Goal: Task Accomplishment & Management: Manage account settings

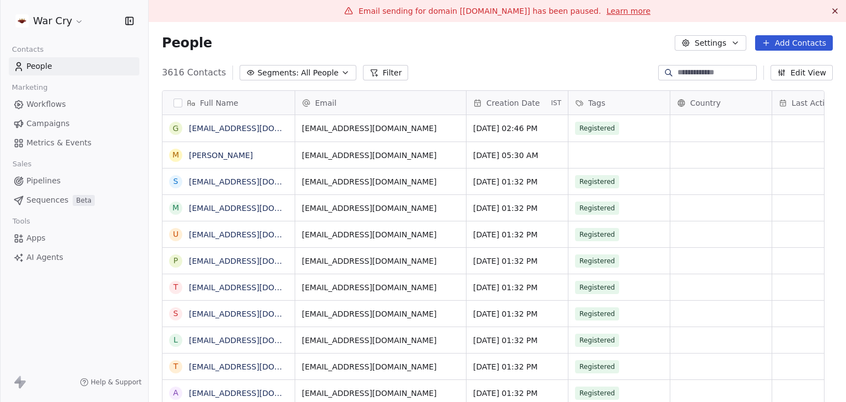
scroll to position [345, 680]
click at [51, 129] on span "Campaigns" at bounding box center [47, 124] width 43 height 12
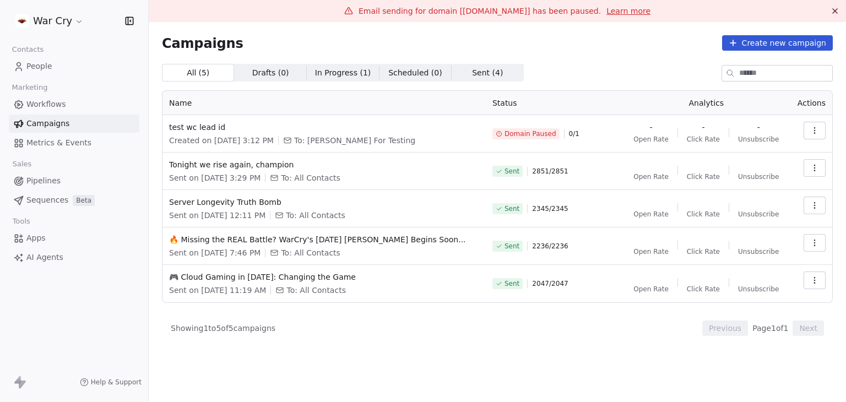
click at [759, 68] on input at bounding box center [785, 73] width 93 height 15
click at [660, 75] on div "All ( 5 ) All ( 5 ) Drafts ( 0 ) Drafts ( 0 ) In Progress ( 1 ) In Progress ( 1…" at bounding box center [497, 73] width 671 height 18
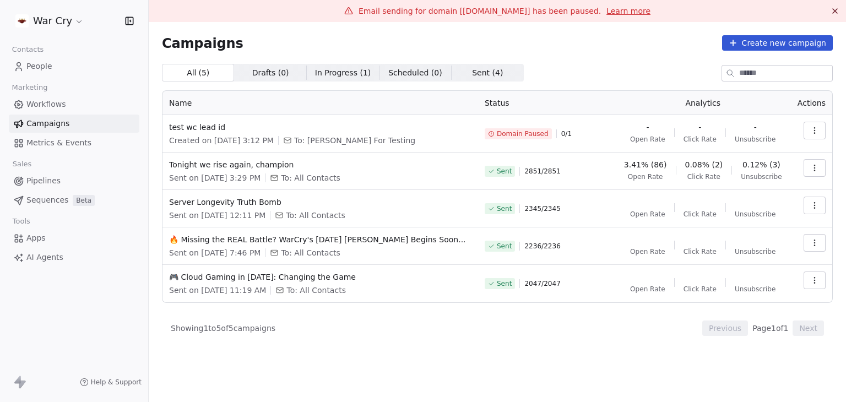
click at [814, 130] on icon "button" at bounding box center [814, 130] width 1 height 1
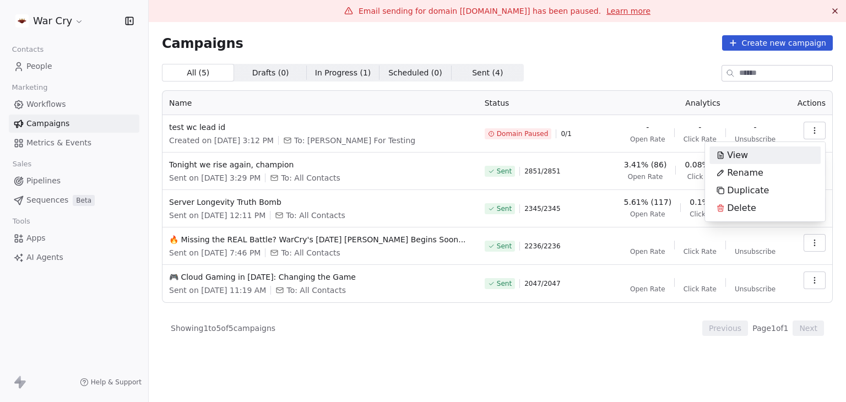
click at [596, 70] on html "War Cry Contacts People Marketing Workflows Campaigns Metrics & Events Sales Pi…" at bounding box center [423, 201] width 846 height 402
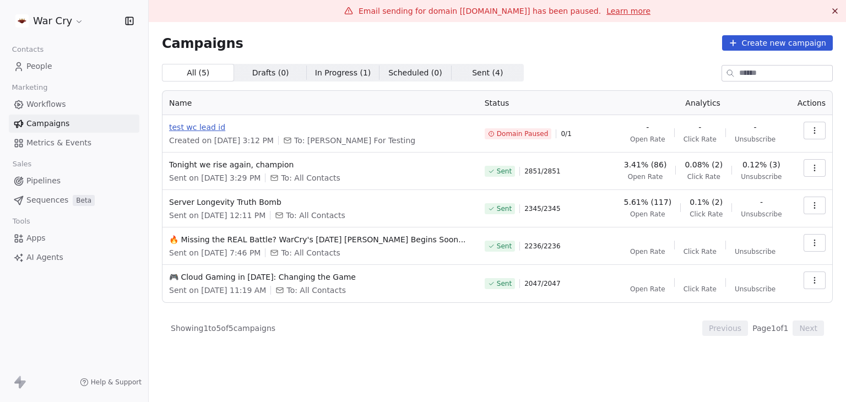
click at [203, 132] on span "test wc lead id" at bounding box center [320, 127] width 302 height 11
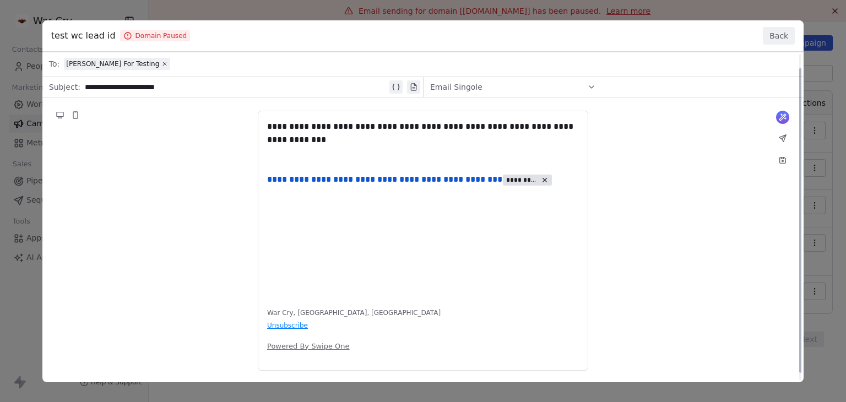
scroll to position [23, 0]
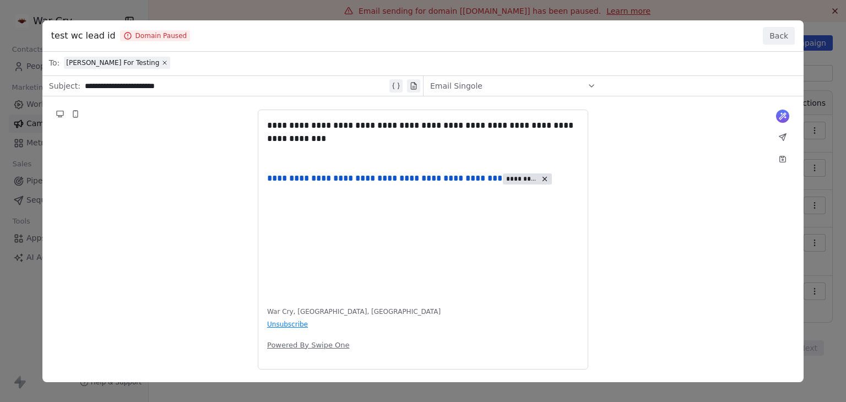
click at [771, 34] on button "Back" at bounding box center [779, 36] width 32 height 18
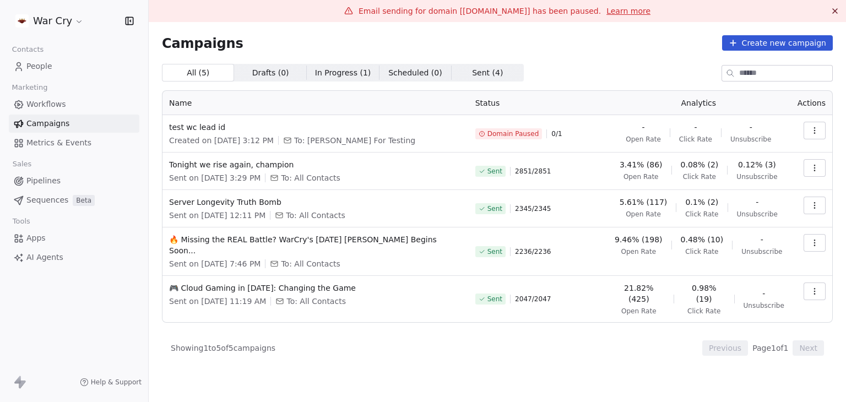
click at [43, 67] on span "People" at bounding box center [39, 67] width 26 height 12
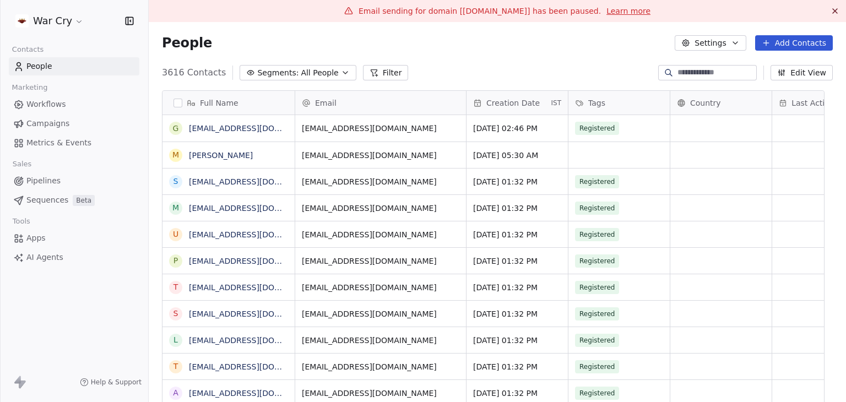
scroll to position [345, 680]
click at [368, 75] on button "Filter" at bounding box center [386, 72] width 46 height 15
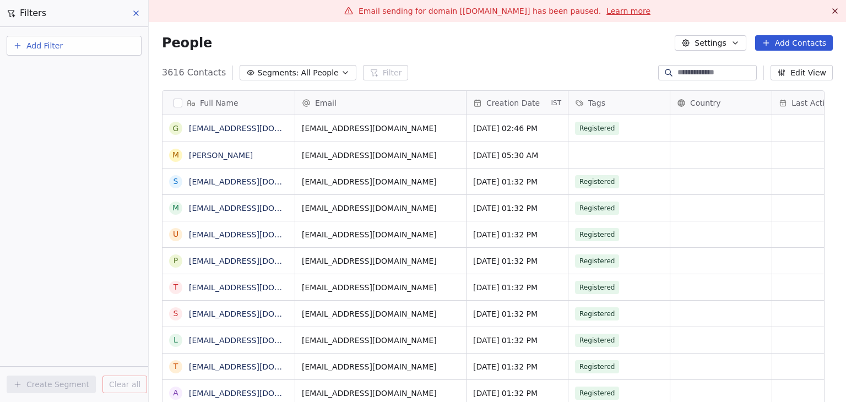
click at [34, 48] on span "Add Filter" at bounding box center [44, 46] width 36 height 12
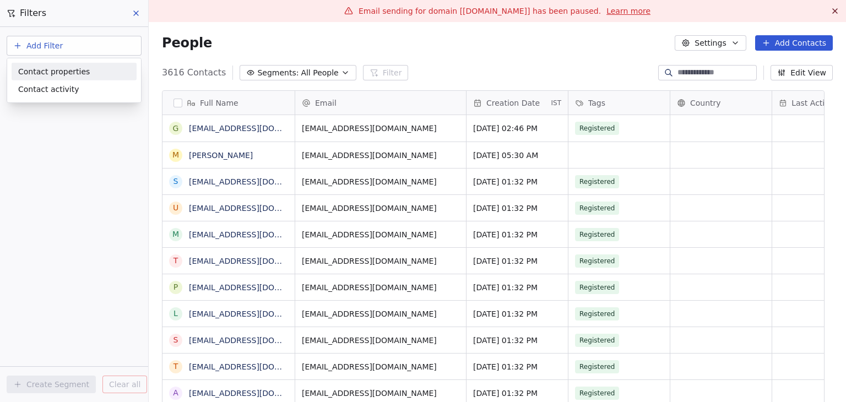
click at [207, 42] on html "War Cry Contacts People Marketing Workflows Campaigns Metrics & Events Sales Pi…" at bounding box center [423, 201] width 846 height 402
click at [301, 67] on span "All People" at bounding box center [319, 73] width 37 height 12
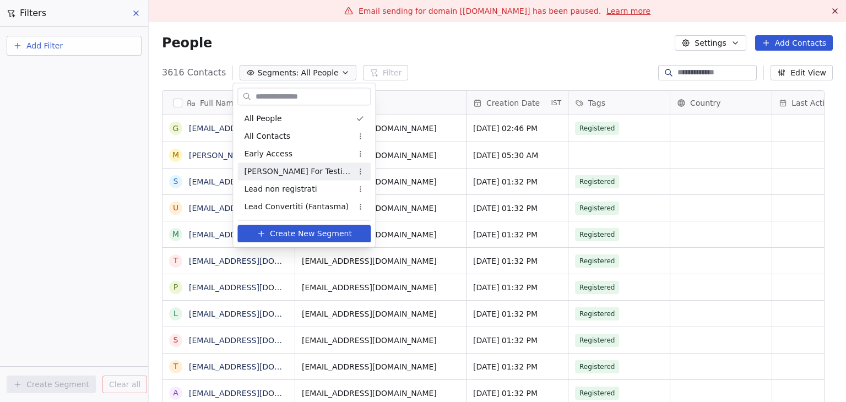
click at [292, 176] on span "[PERSON_NAME] For Testing" at bounding box center [298, 172] width 108 height 12
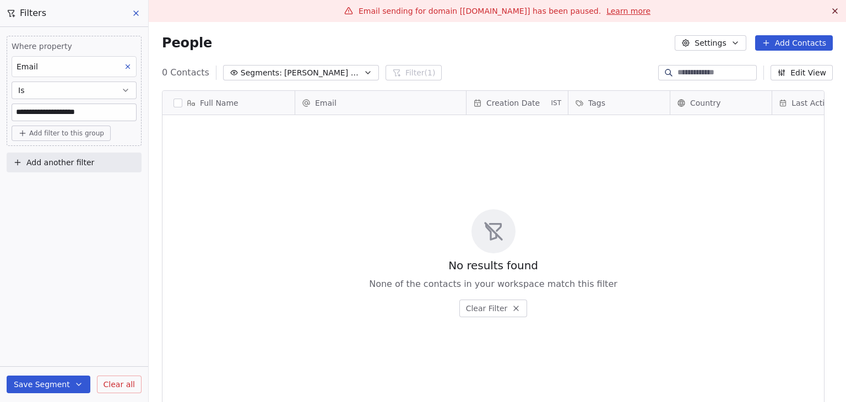
click at [131, 12] on button at bounding box center [136, 13] width 17 height 15
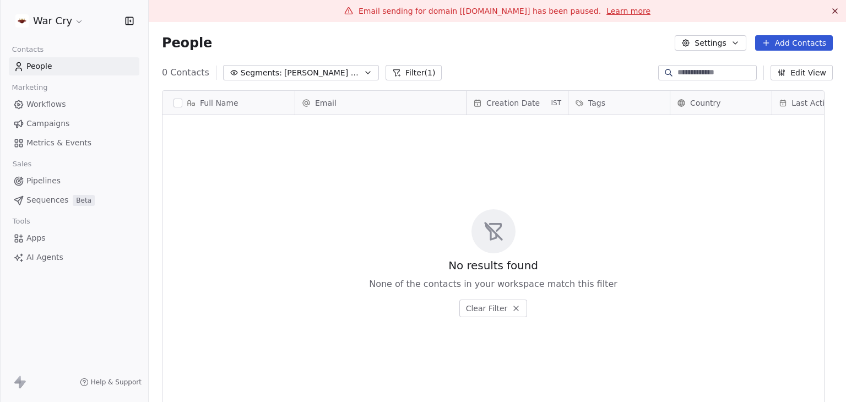
click at [409, 73] on button "Filter (1)" at bounding box center [413, 72] width 57 height 15
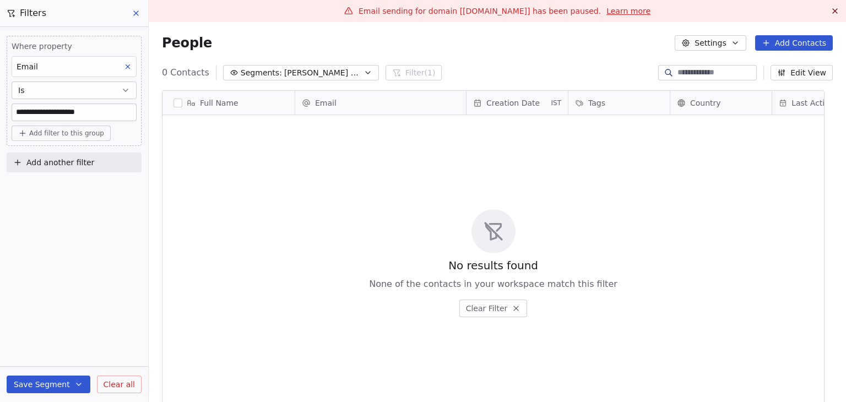
click at [117, 382] on span "Clear all" at bounding box center [119, 385] width 31 height 12
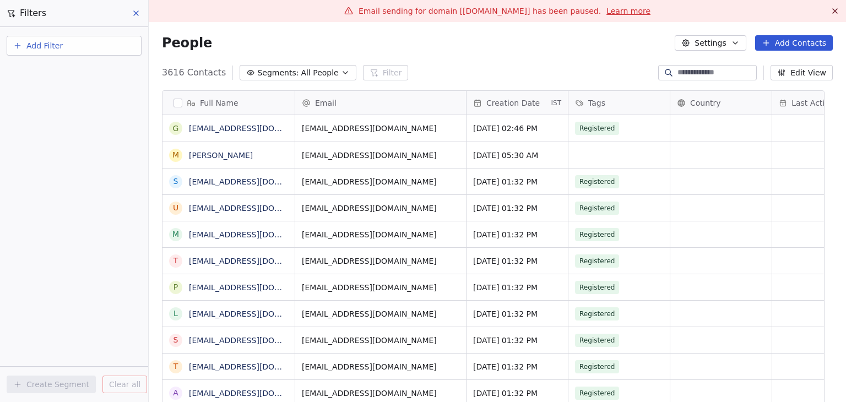
click at [134, 11] on icon at bounding box center [136, 13] width 4 height 4
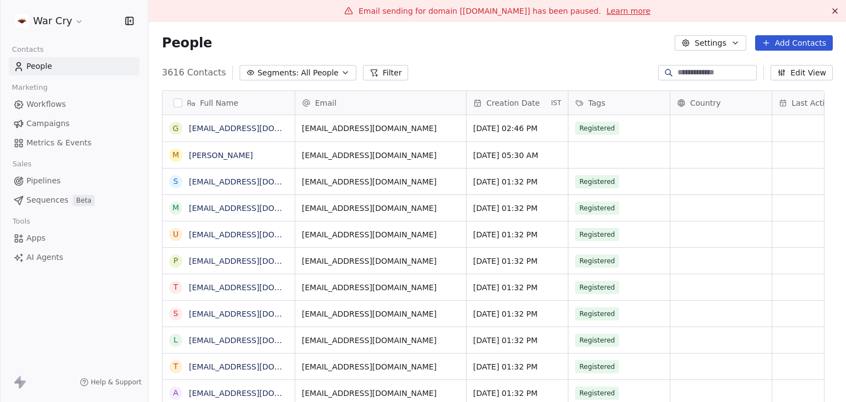
click at [61, 20] on html "War Cry Contacts People Marketing Workflows Campaigns Metrics & Events Sales Pi…" at bounding box center [423, 201] width 846 height 402
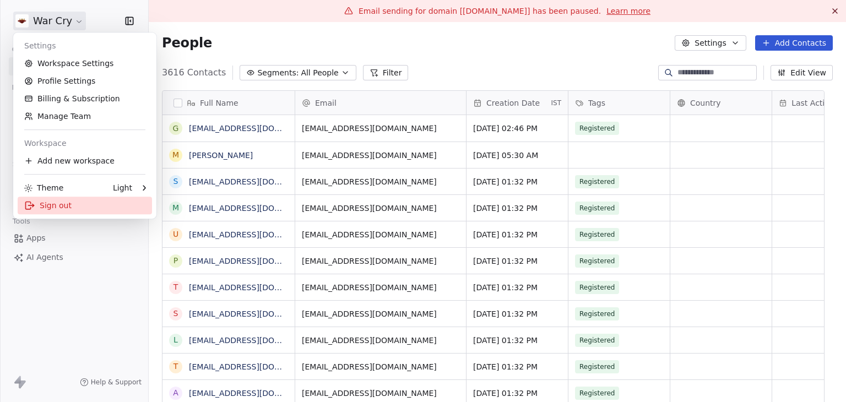
click at [52, 205] on div "Sign out" at bounding box center [85, 206] width 134 height 18
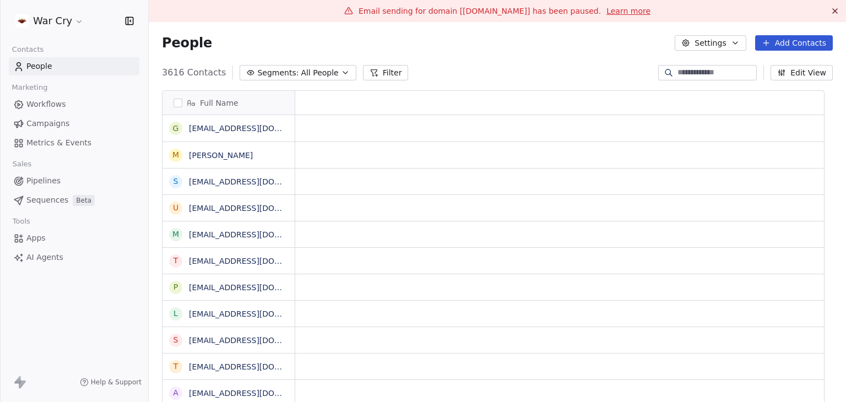
scroll to position [9, 9]
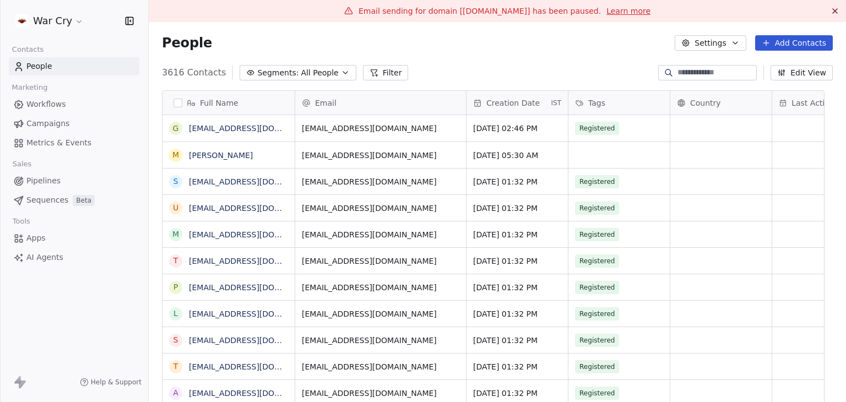
click at [66, 24] on html "War Cry Contacts People Marketing Workflows Campaigns Metrics & Events Sales Pi…" at bounding box center [423, 201] width 846 height 402
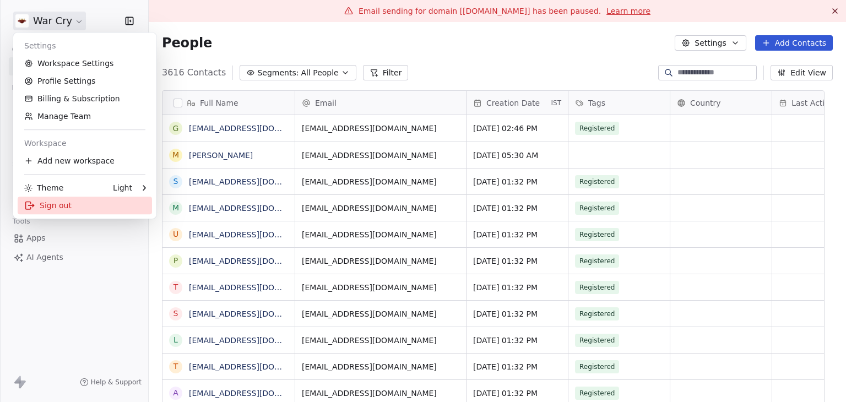
click at [69, 205] on div "Sign out" at bounding box center [85, 206] width 134 height 18
